Goal: Book appointment/travel/reservation

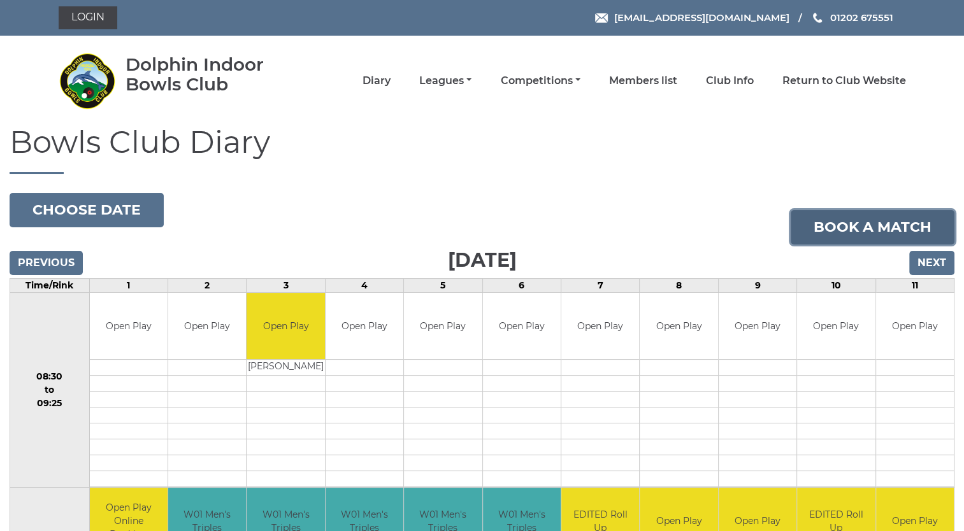
click at [862, 231] on link "Book a match" at bounding box center [872, 227] width 164 height 34
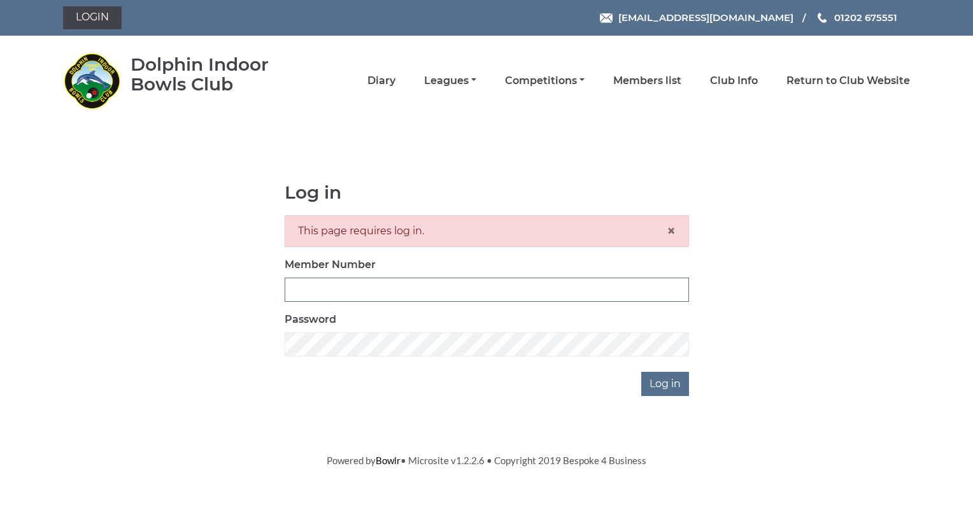
click at [311, 290] on input "Member Number" at bounding box center [487, 290] width 404 height 24
type input "4032"
click at [678, 385] on input "Log in" at bounding box center [665, 384] width 48 height 24
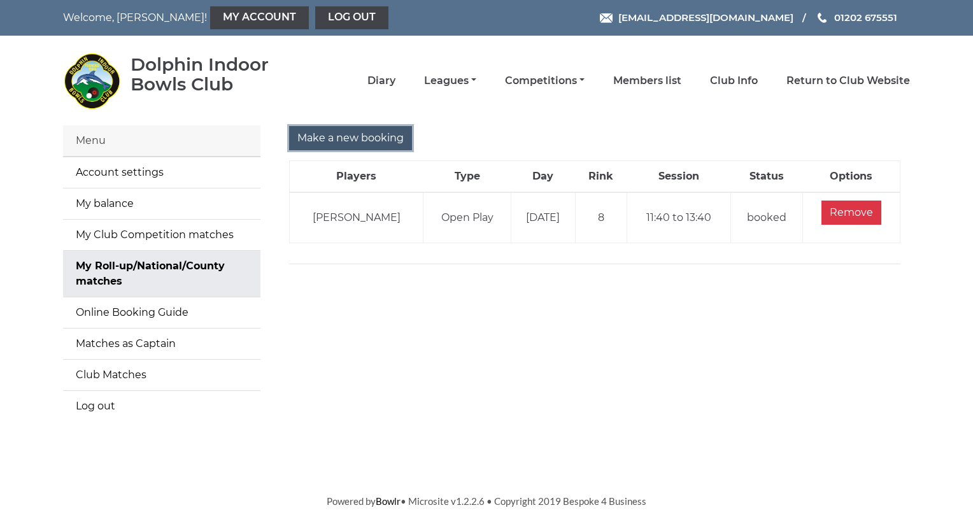
click at [338, 140] on input "Make a new booking" at bounding box center [350, 138] width 123 height 24
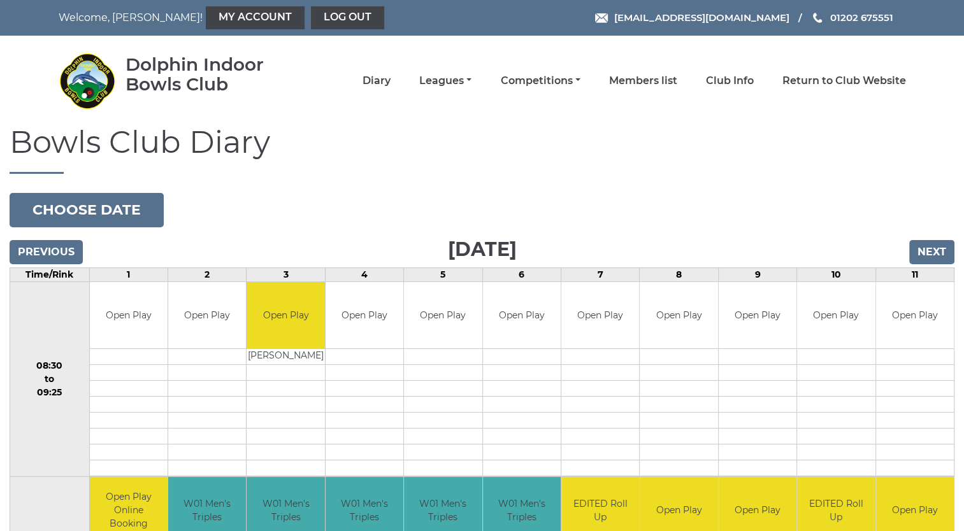
click at [338, 140] on h1 "Bowls Club Diary" at bounding box center [482, 149] width 945 height 48
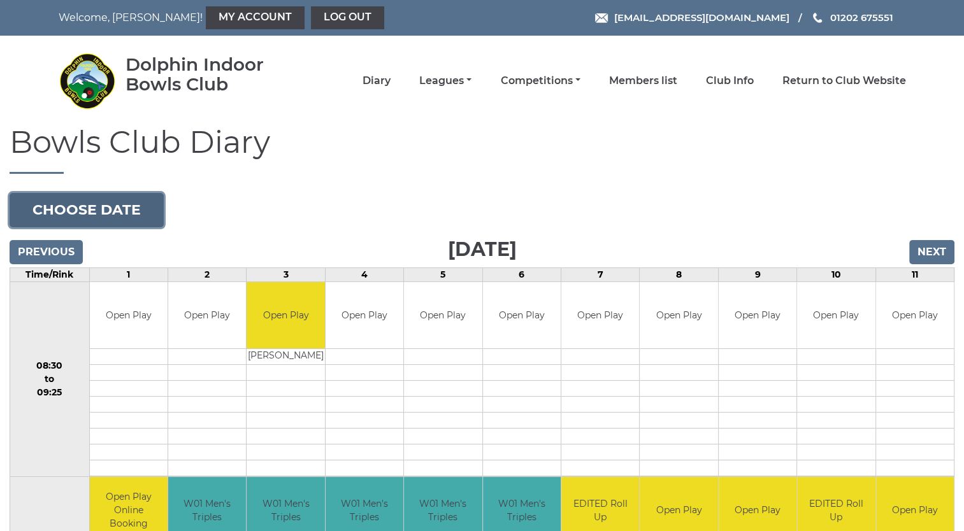
click at [124, 213] on button "Choose date" at bounding box center [87, 210] width 154 height 34
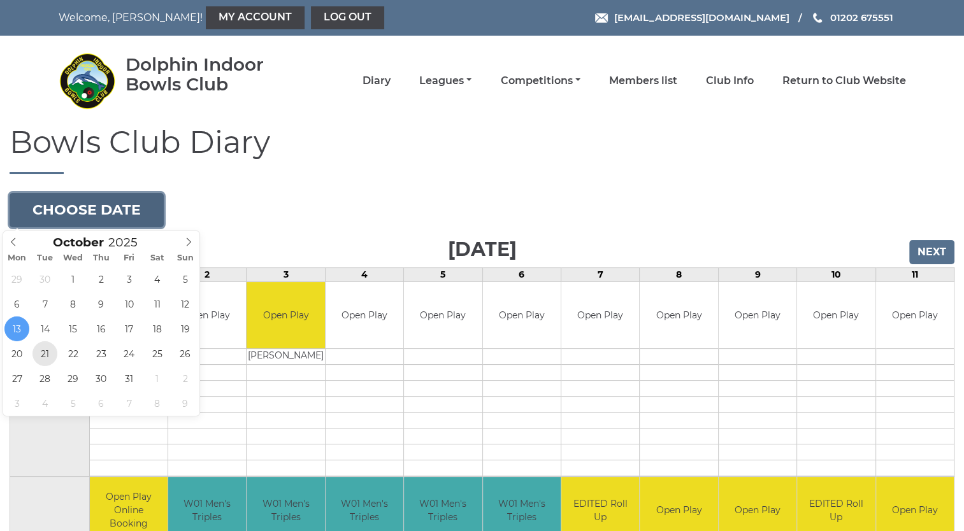
type input "2025-10-21"
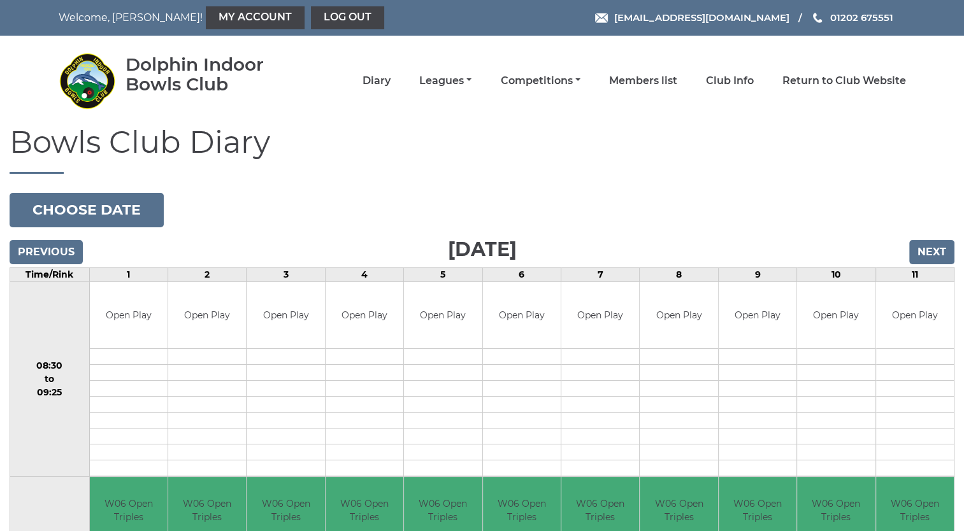
click at [49, 352] on td "08:30 to 09:25" at bounding box center [50, 380] width 80 height 196
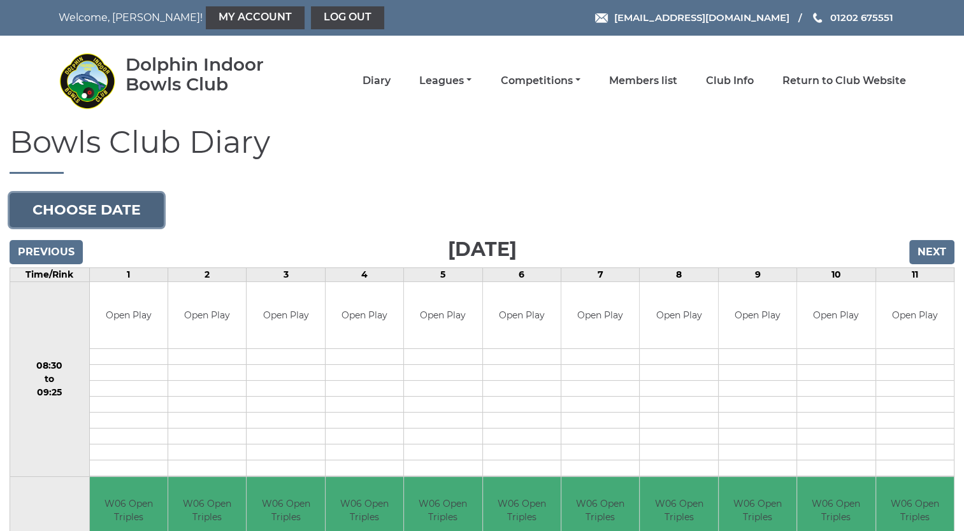
click at [104, 208] on button "Choose date" at bounding box center [87, 210] width 154 height 34
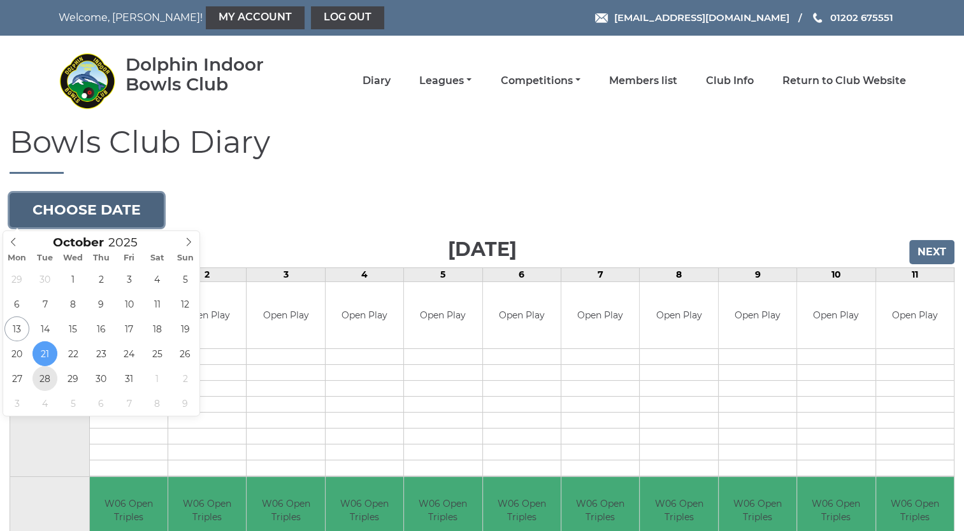
type input "2025-10-28"
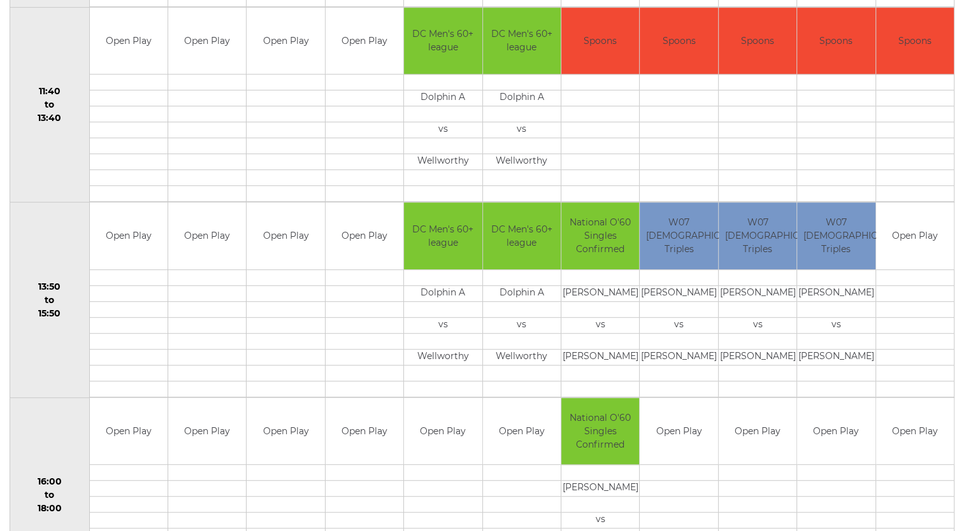
scroll to position [662, 0]
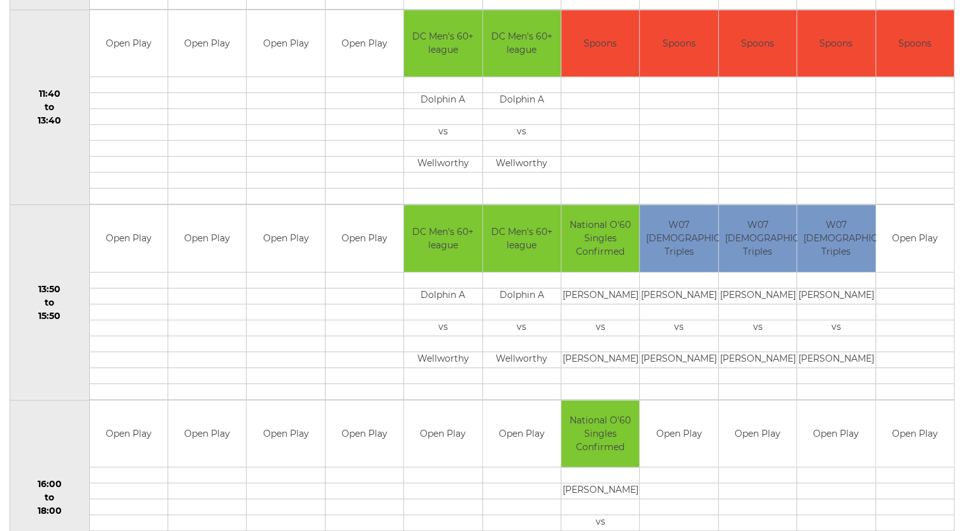
click at [197, 80] on td at bounding box center [207, 85] width 78 height 16
click at [197, 83] on td at bounding box center [207, 85] width 78 height 16
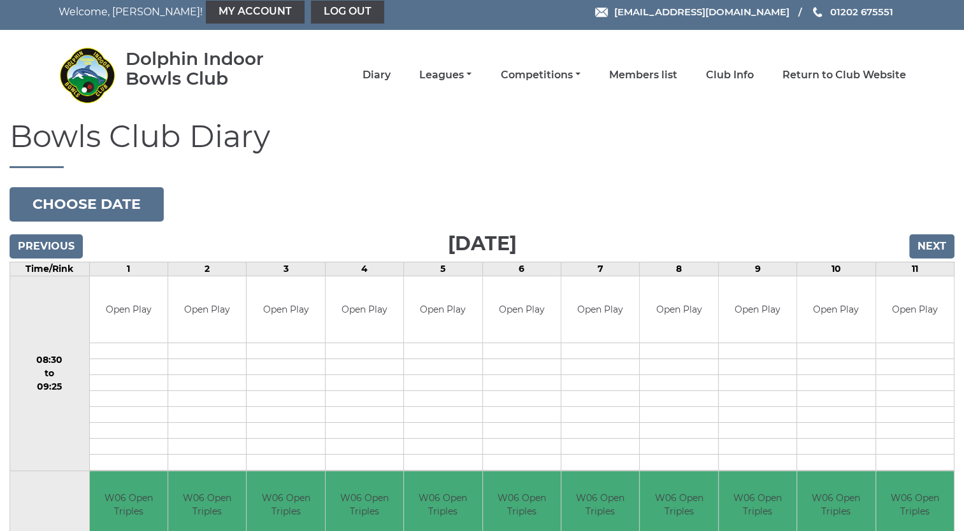
scroll to position [0, 0]
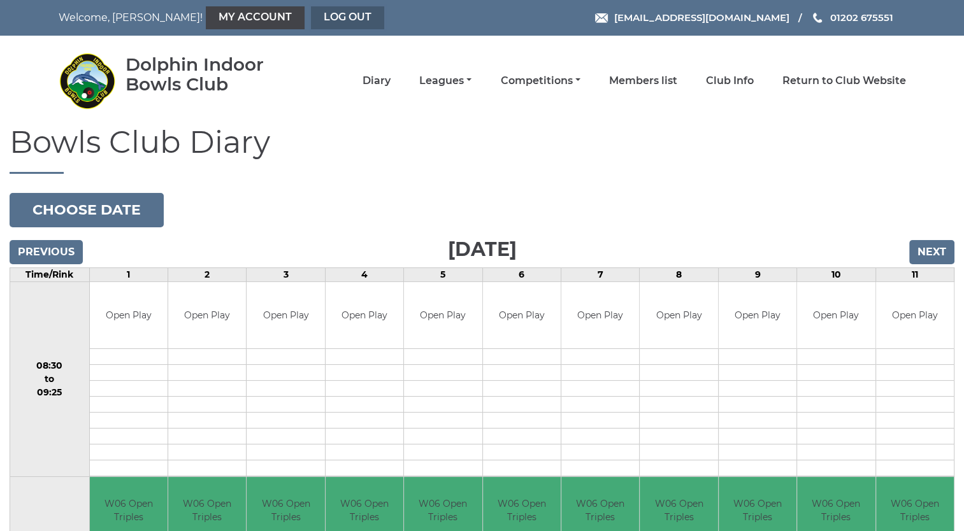
click at [311, 19] on link "Log out" at bounding box center [347, 17] width 73 height 23
